Goal: Task Accomplishment & Management: Manage account settings

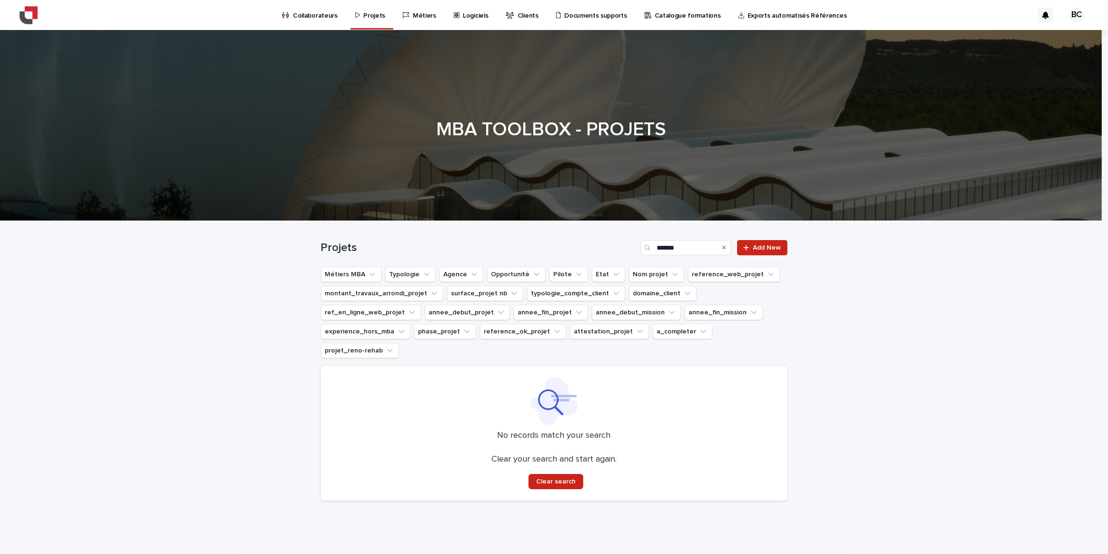
click at [719, 249] on div "Search" at bounding box center [723, 247] width 15 height 15
click at [722, 248] on icon "Search" at bounding box center [724, 248] width 4 height 4
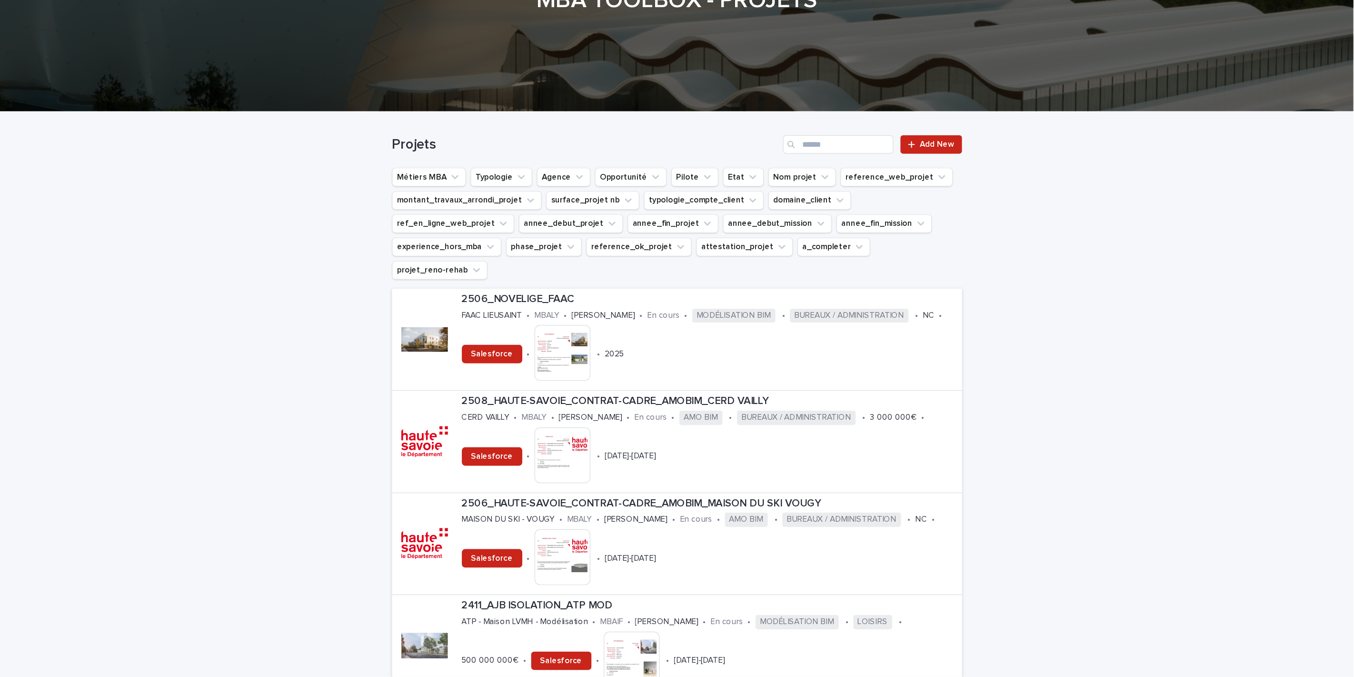
scroll to position [130, 0]
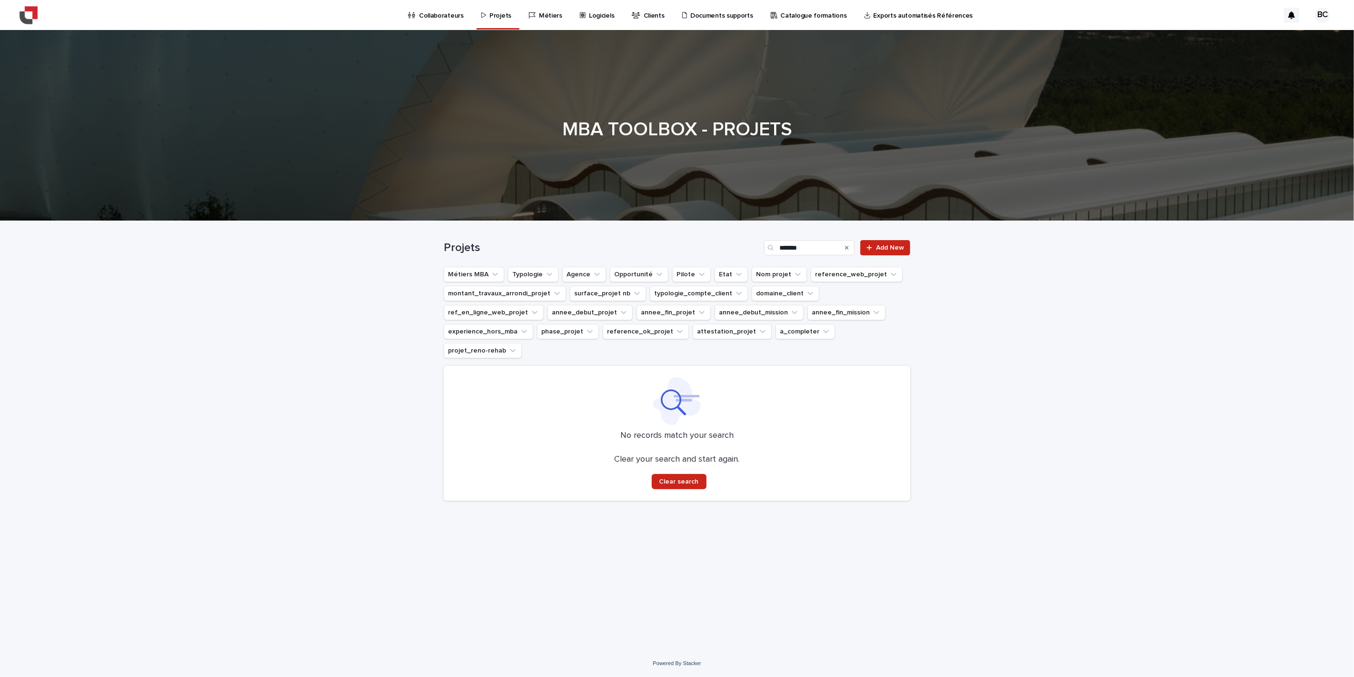
click at [849, 246] on icon "Search" at bounding box center [847, 248] width 4 height 4
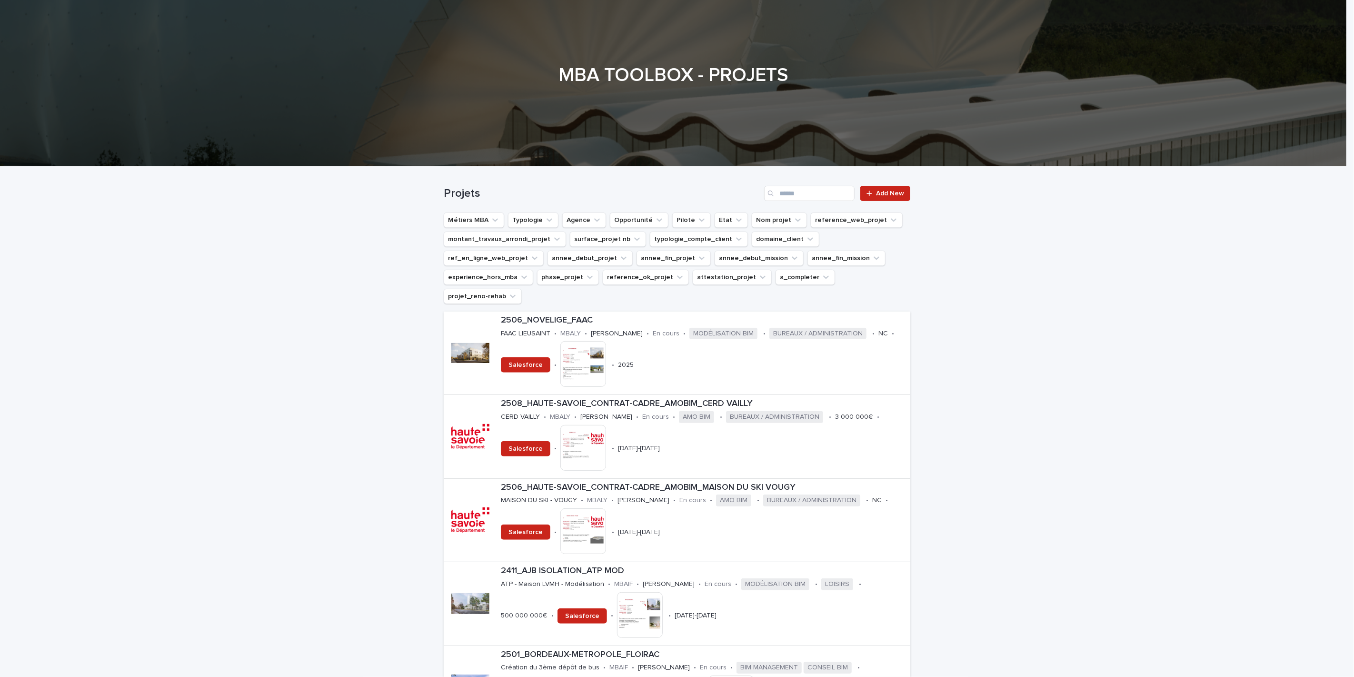
scroll to position [106, 0]
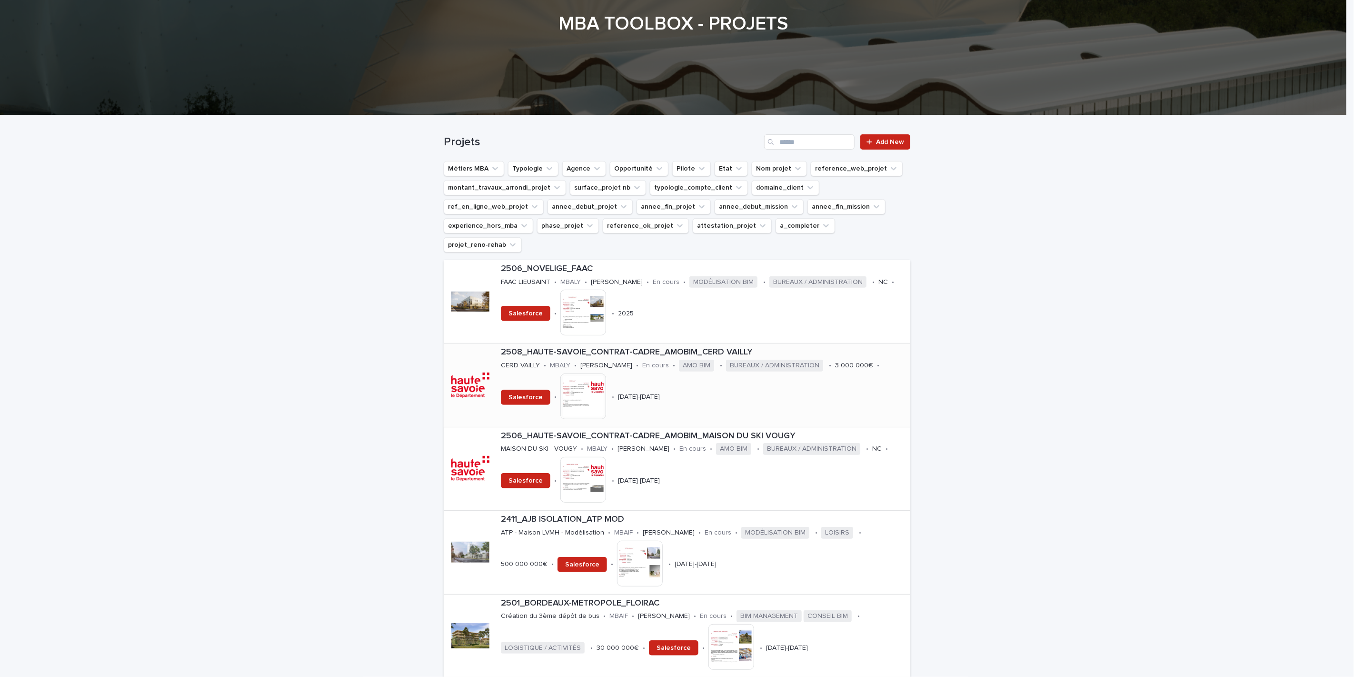
click at [651, 343] on div "2508_HAUTE-SAVOIE_CONTRAT-CADRE_AMOBIM_CERD VAILLY CERD VAILLY • MBALY • Baptis…" at bounding box center [703, 384] width 413 height 83
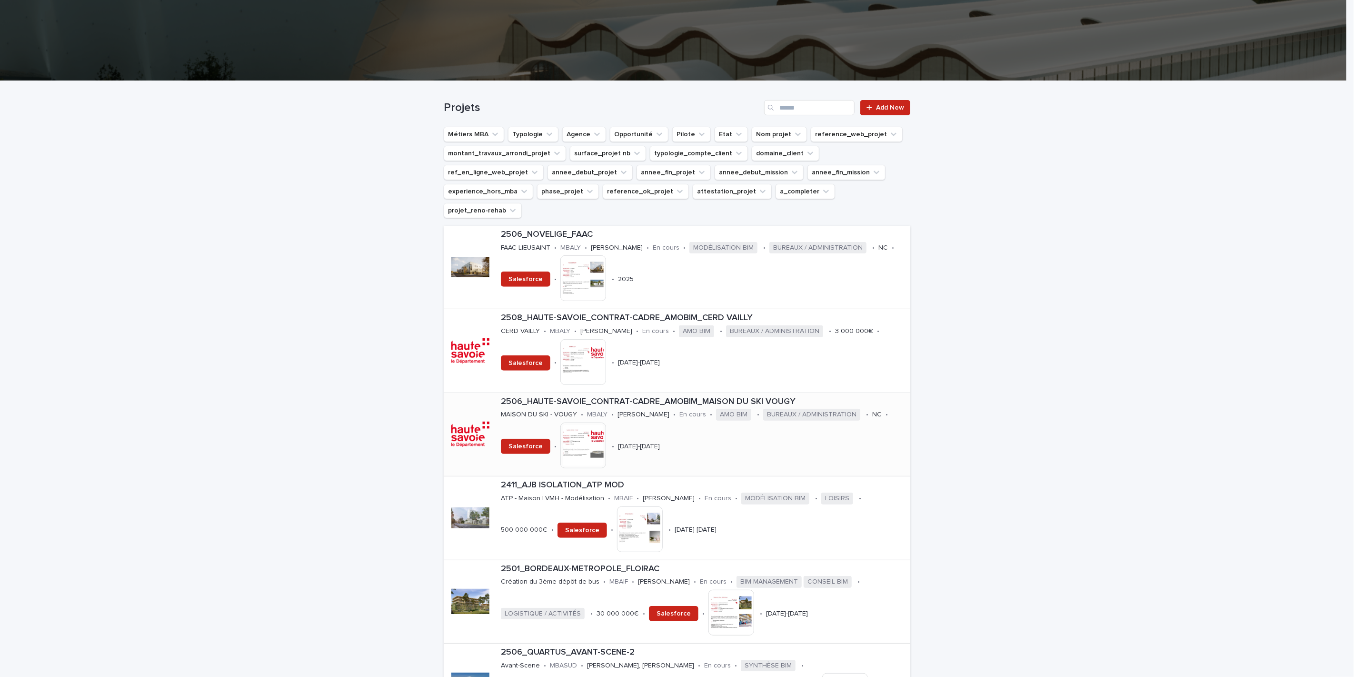
scroll to position [159, 0]
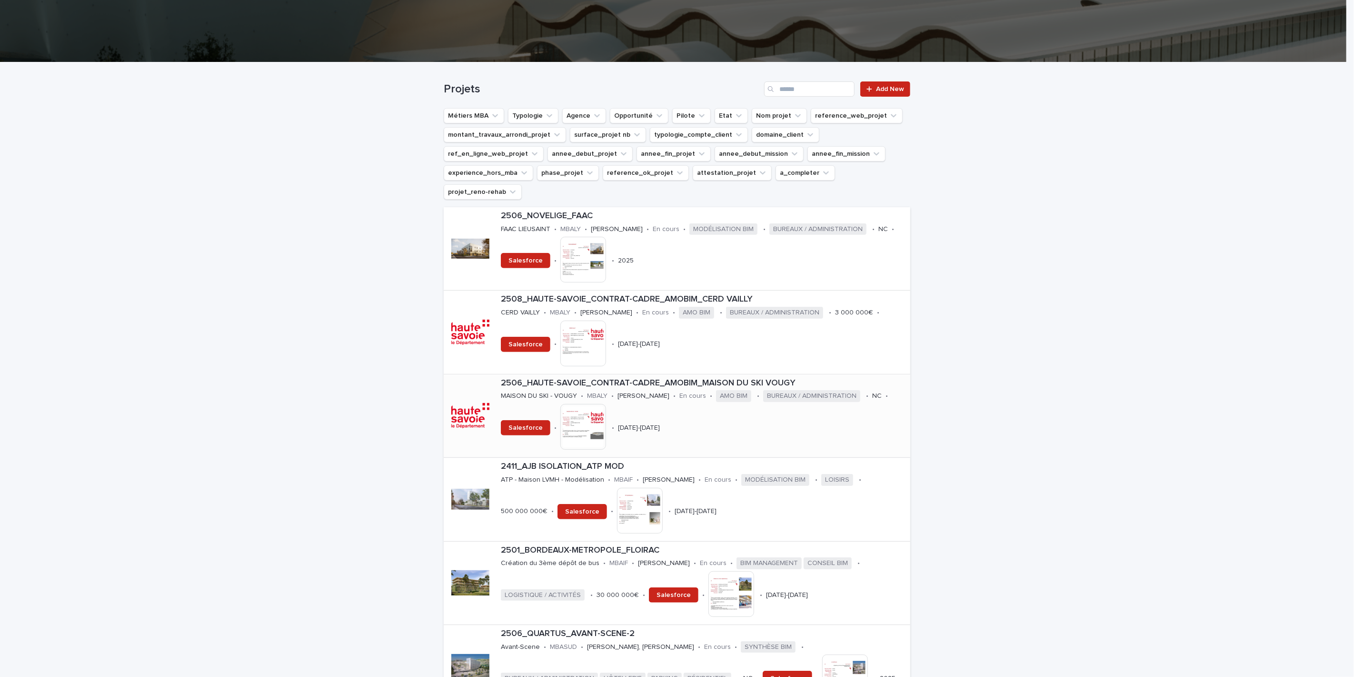
click at [651, 392] on p "[PERSON_NAME]" at bounding box center [644, 396] width 52 height 8
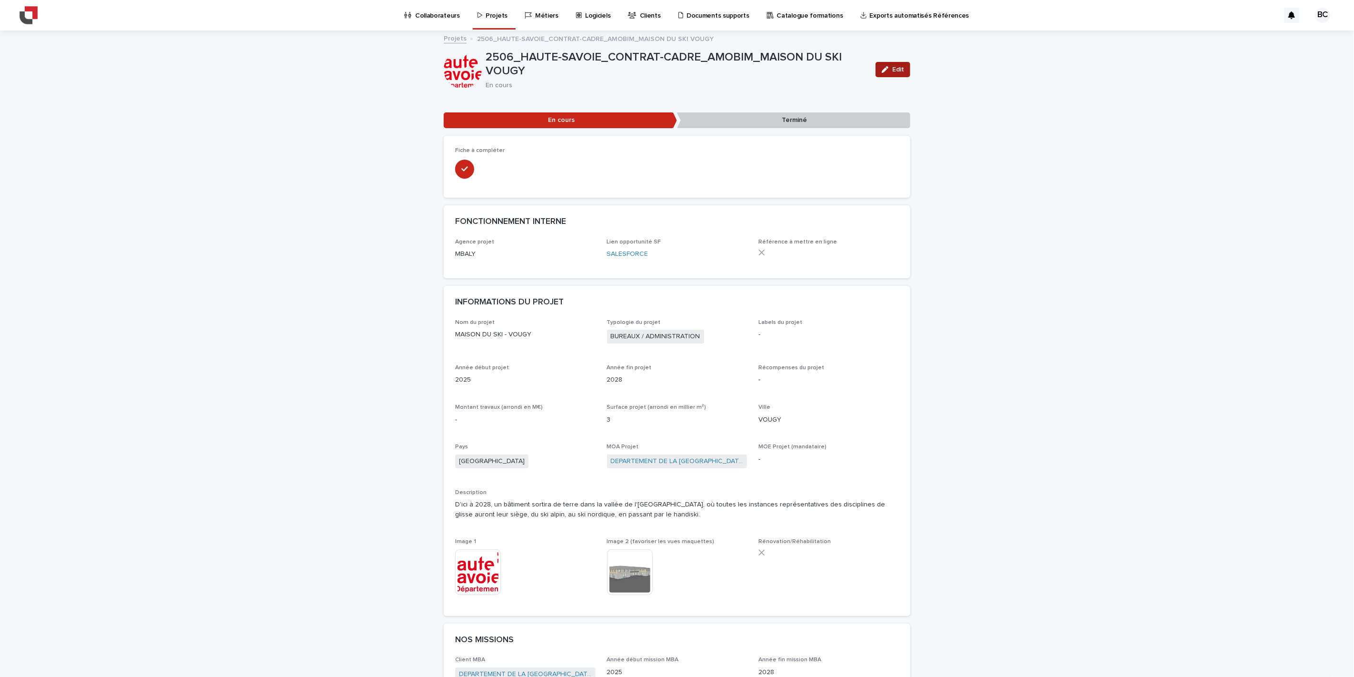
click at [882, 75] on button "Edit" at bounding box center [893, 69] width 35 height 15
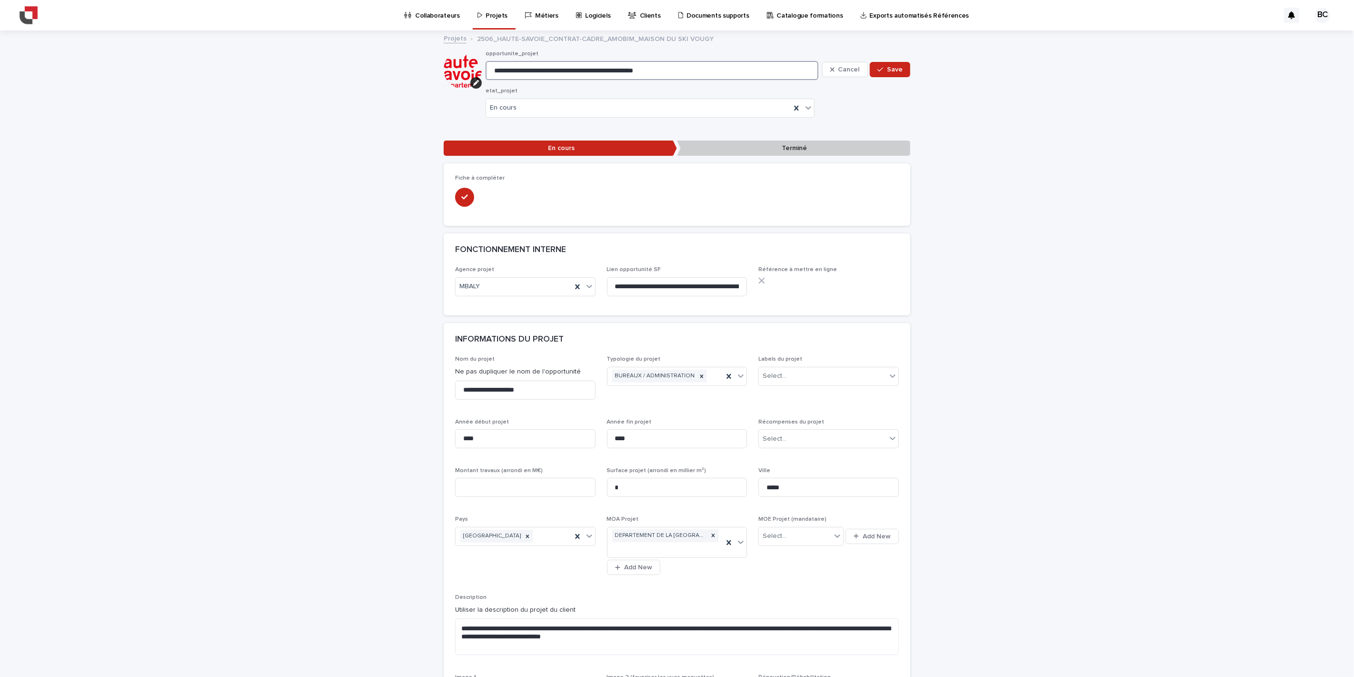
click at [497, 70] on input "**********" at bounding box center [652, 70] width 333 height 19
click at [504, 69] on input "**********" at bounding box center [652, 70] width 333 height 19
type input "**********"
click at [896, 69] on span "Save" at bounding box center [895, 69] width 16 height 7
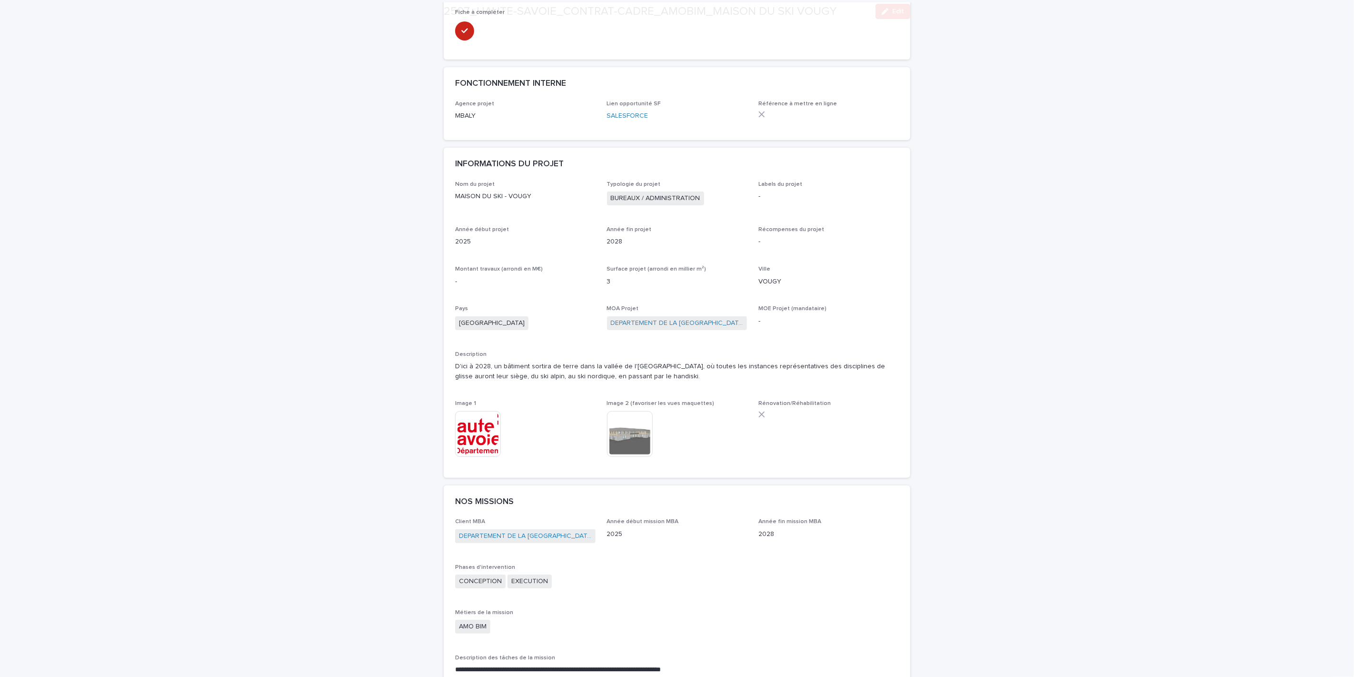
scroll to position [211, 0]
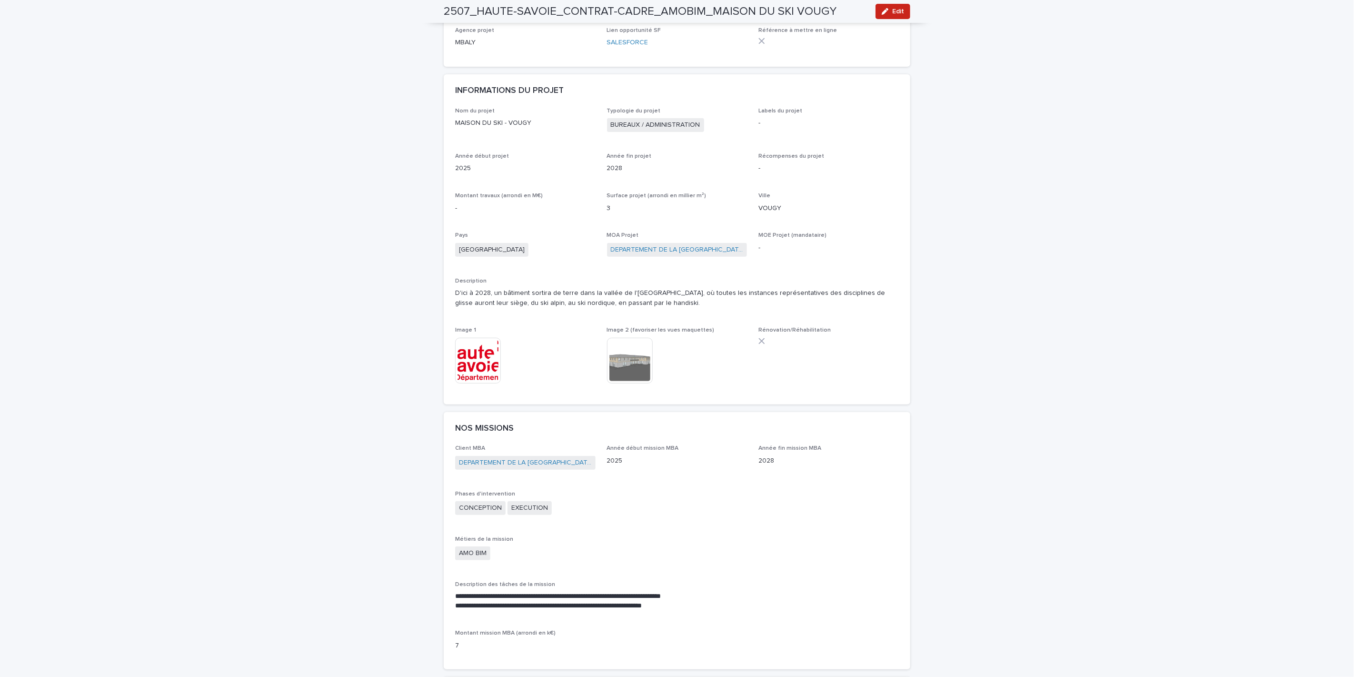
click at [622, 380] on img at bounding box center [630, 361] width 46 height 46
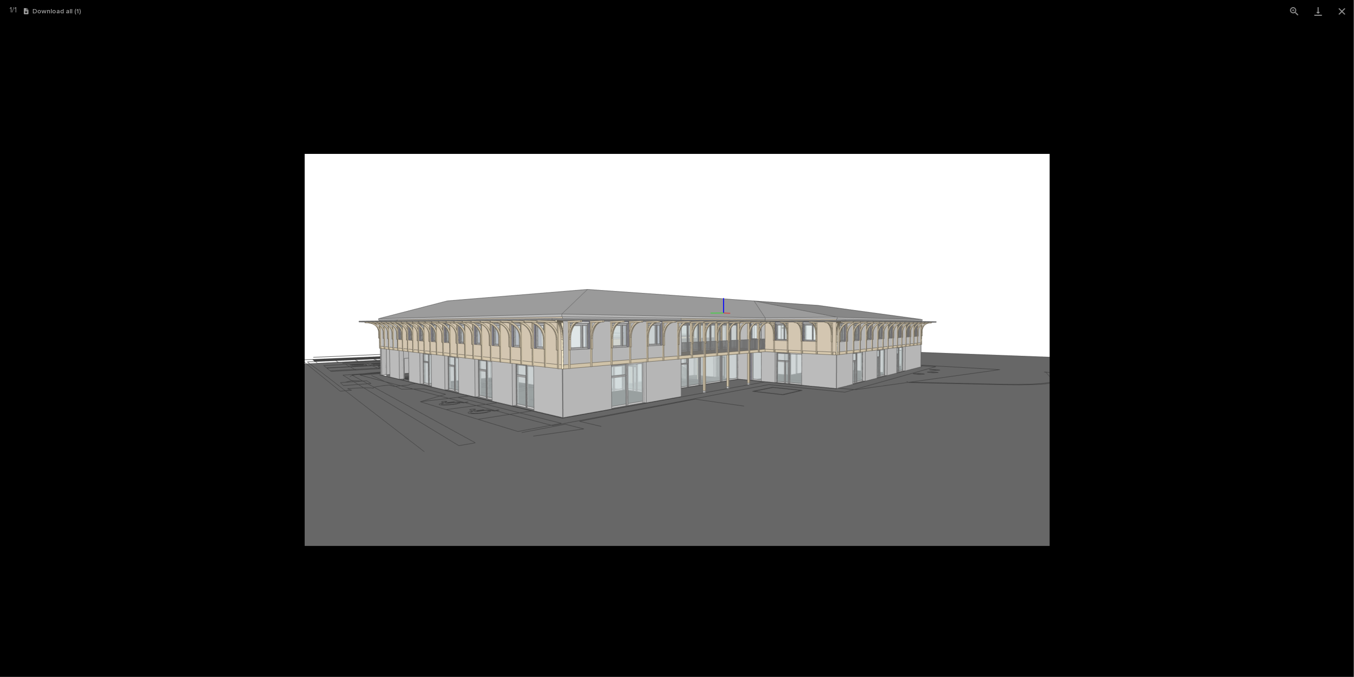
click at [479, 136] on picture at bounding box center [677, 349] width 1354 height 654
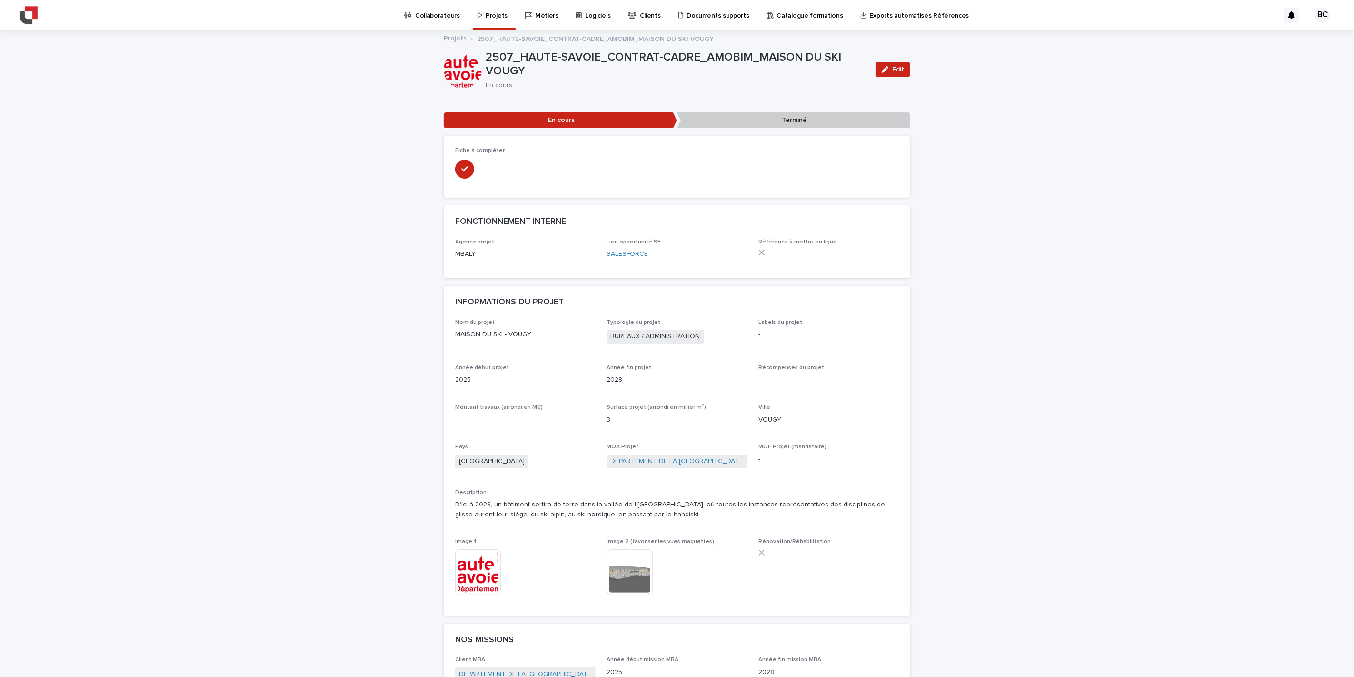
scroll to position [53, 0]
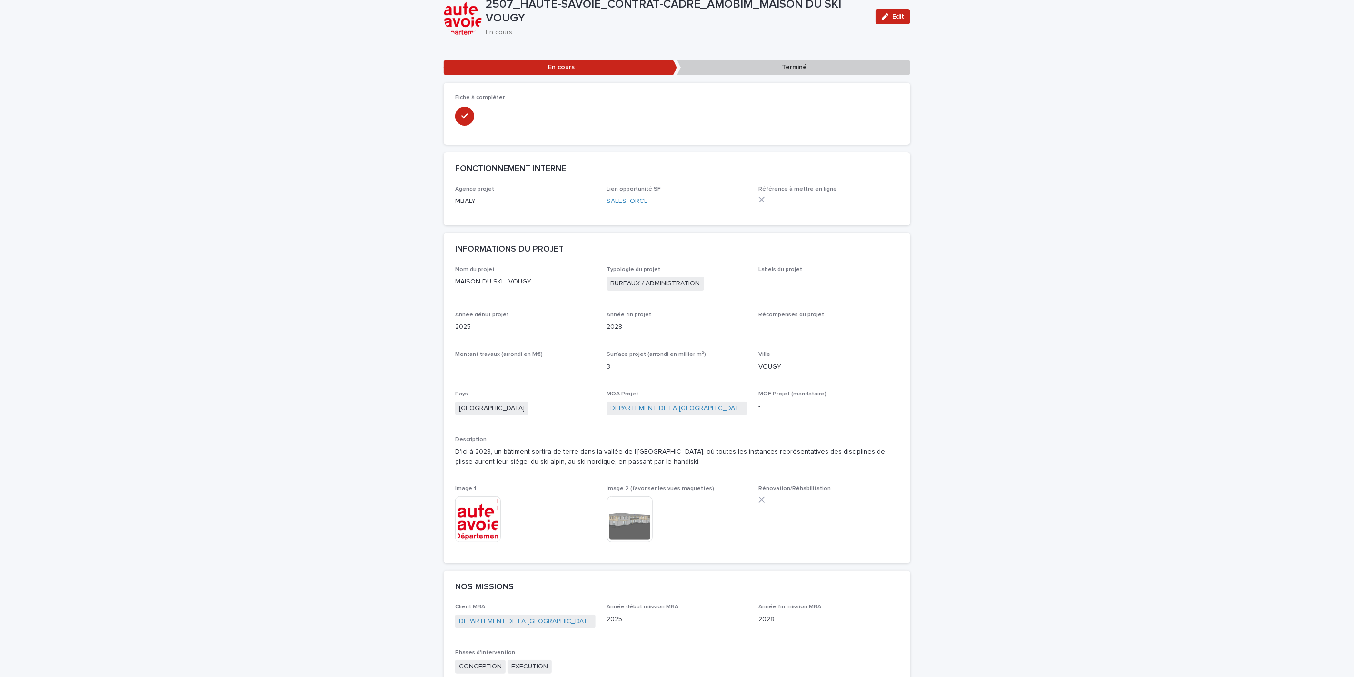
click at [620, 518] on img at bounding box center [630, 519] width 46 height 46
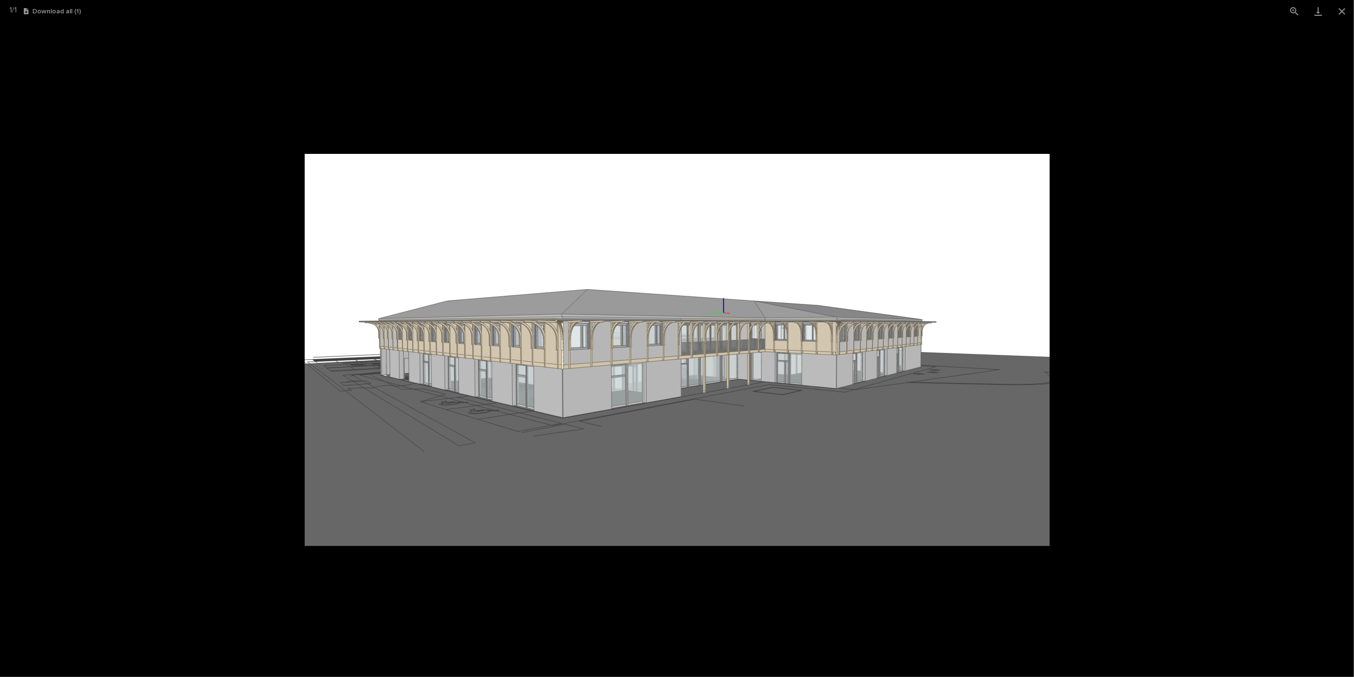
click at [229, 370] on picture at bounding box center [677, 349] width 1354 height 654
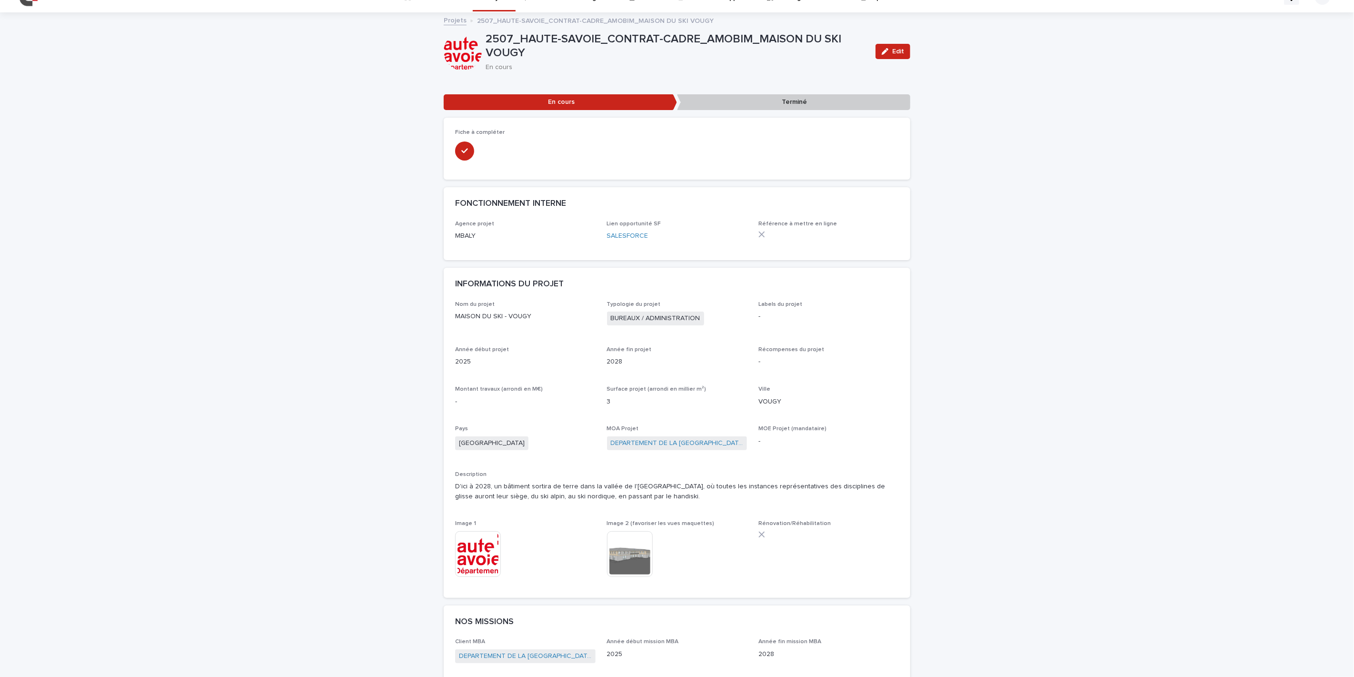
scroll to position [0, 0]
